Goal: Task Accomplishment & Management: Complete application form

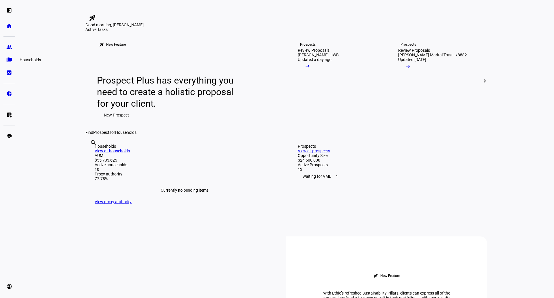
click at [11, 62] on eth-mat-symbol "folder_copy" at bounding box center [9, 60] width 6 height 6
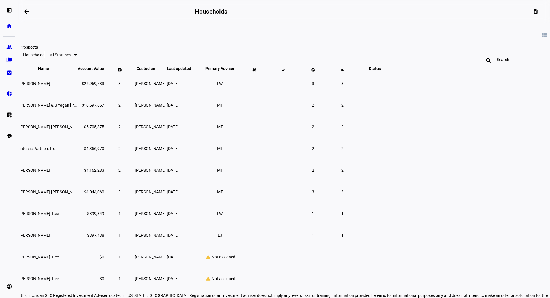
click at [8, 43] on link "group Prospects" at bounding box center [9, 47] width 12 height 12
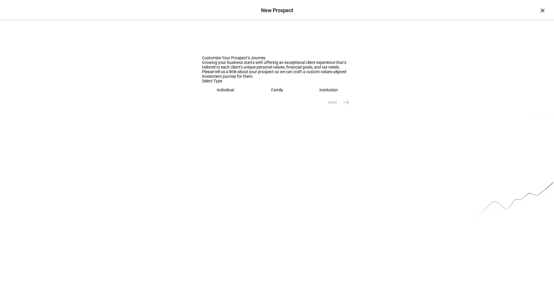
click at [212, 96] on eth-mega-radio-button "Individual" at bounding box center [225, 89] width 47 height 13
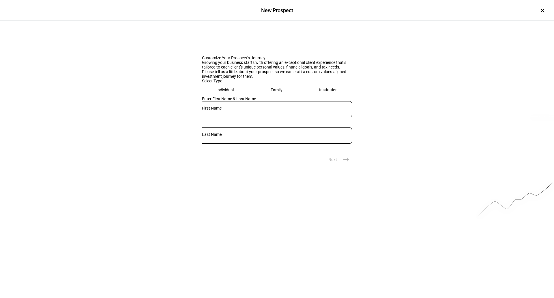
click at [238, 117] on div at bounding box center [277, 109] width 150 height 16
type input "[PERSON_NAME]"
click at [302, 144] on div at bounding box center [277, 135] width 150 height 16
type input "[PERSON_NAME]"
click at [351, 165] on div "Customize Your Prospect’s Journey Growing your business starts with offering an…" at bounding box center [277, 93] width 554 height 144
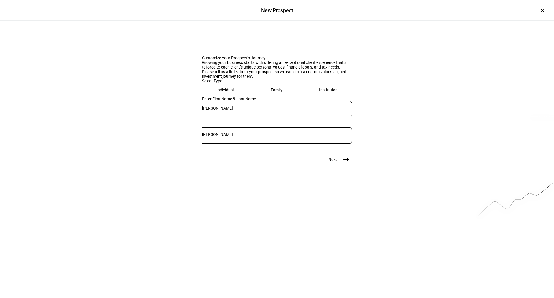
click at [346, 163] on mat-icon "east" at bounding box center [346, 159] width 7 height 7
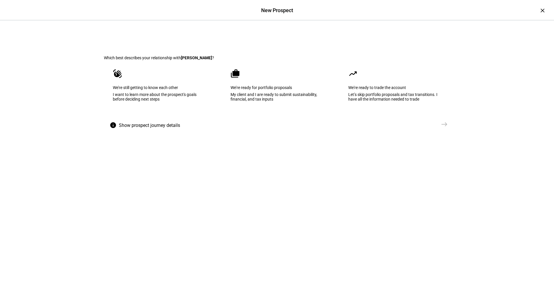
click at [361, 118] on eth-mega-radio-button "moving We're ready to trade the account Let’s skip portfolio proposals and tax …" at bounding box center [395, 89] width 111 height 58
click at [119, 132] on span "Show prospect journey details" at bounding box center [149, 125] width 61 height 14
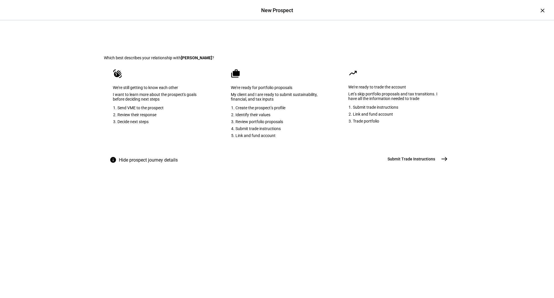
click at [306, 101] on div "My client and I are ready to submit sustainability, financial, and tax inputs" at bounding box center [277, 96] width 93 height 9
click at [426, 163] on button "Create Prospect Profile east" at bounding box center [418, 158] width 65 height 12
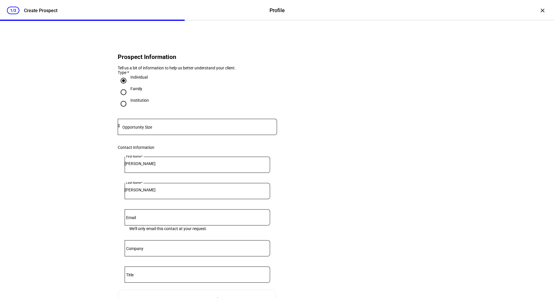
click at [157, 135] on div at bounding box center [198, 127] width 157 height 16
click at [172, 118] on eth-radio-group "Individual Family Institution" at bounding box center [197, 97] width 159 height 44
click at [151, 135] on div at bounding box center [198, 127] width 157 height 16
click at [100, 122] on div "Prospect Information Tell us a bit of information to help us better understand …" at bounding box center [277, 201] width 365 height 360
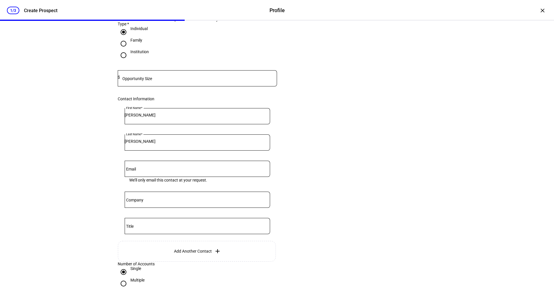
scroll to position [58, 0]
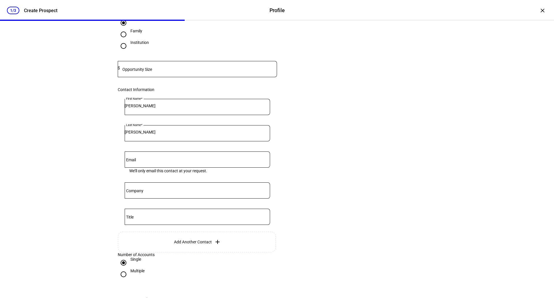
click at [163, 161] on input "Email" at bounding box center [198, 158] width 146 height 5
paste input "[EMAIL_ADDRESS][DOMAIN_NAME]"
drag, startPoint x: 163, startPoint y: 174, endPoint x: 116, endPoint y: 169, distance: 46.7
click at [121, 170] on eth-form-card "First Name [PERSON_NAME] Last Name [PERSON_NAME] Email [EMAIL_ADDRESS][DOMAIN_N…" at bounding box center [197, 161] width 159 height 139
type input "[EMAIL_ADDRESS][DOMAIN_NAME]"
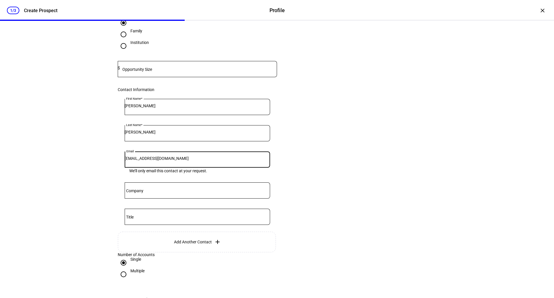
click at [90, 164] on div "1/3 Create Prospect Profile Profile Create Prospect × Prospect Information Tell…" at bounding box center [277, 149] width 554 height 298
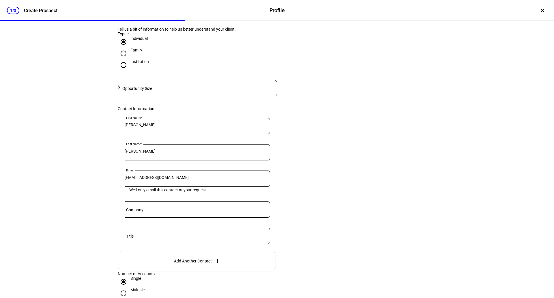
scroll to position [0, 0]
